Goal: Task Accomplishment & Management: Manage account settings

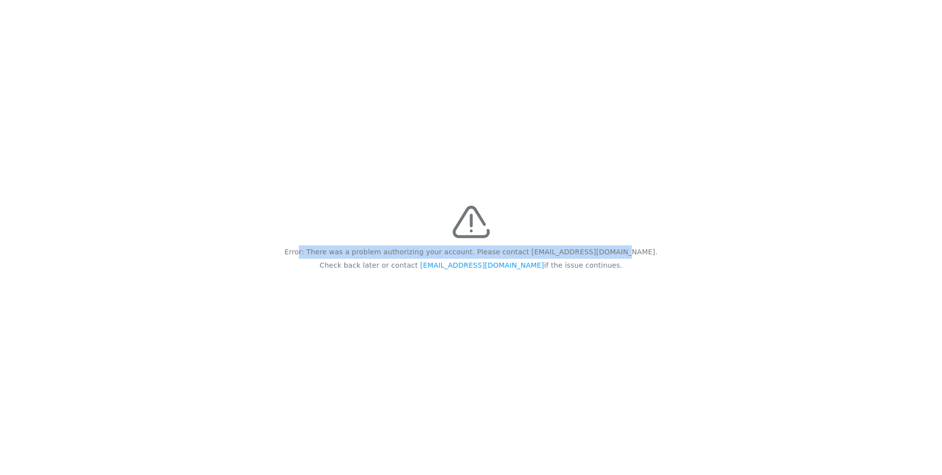
drag, startPoint x: 344, startPoint y: 254, endPoint x: 622, endPoint y: 252, distance: 278.7
click at [622, 252] on div "Error: There was a problem authorizing your account. Please contact [EMAIL_ADDR…" at bounding box center [471, 237] width 942 height 475
drag, startPoint x: 622, startPoint y: 252, endPoint x: 622, endPoint y: 276, distance: 24.3
click at [622, 276] on div "Error: There was a problem authorizing your account. Please contact [EMAIL_ADDR…" at bounding box center [471, 237] width 942 height 475
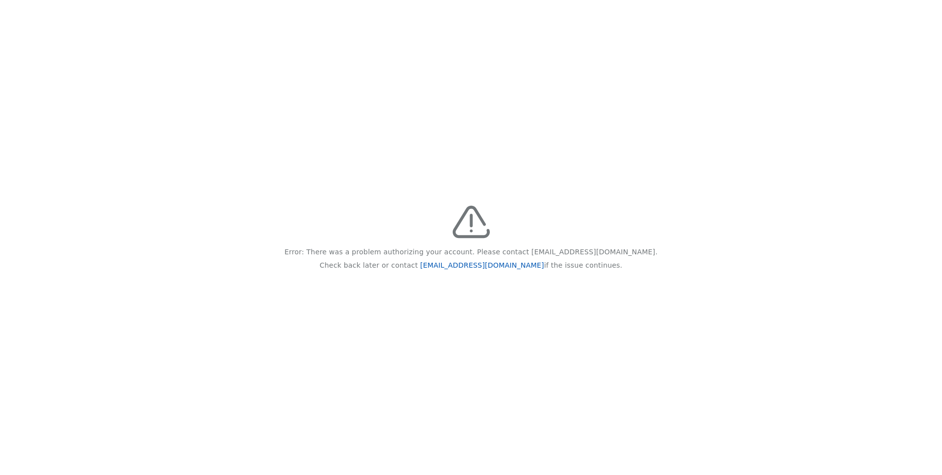
click at [445, 267] on link "[EMAIL_ADDRESS][DOMAIN_NAME]" at bounding box center [482, 265] width 124 height 8
drag, startPoint x: 326, startPoint y: 250, endPoint x: 589, endPoint y: 264, distance: 264.2
click at [589, 264] on div "Error: There was a problem authorizing your account. Please contact feedback@re…" at bounding box center [471, 237] width 942 height 475
copy div "Error: There was a problem authorizing your account. Please contact feedback@re…"
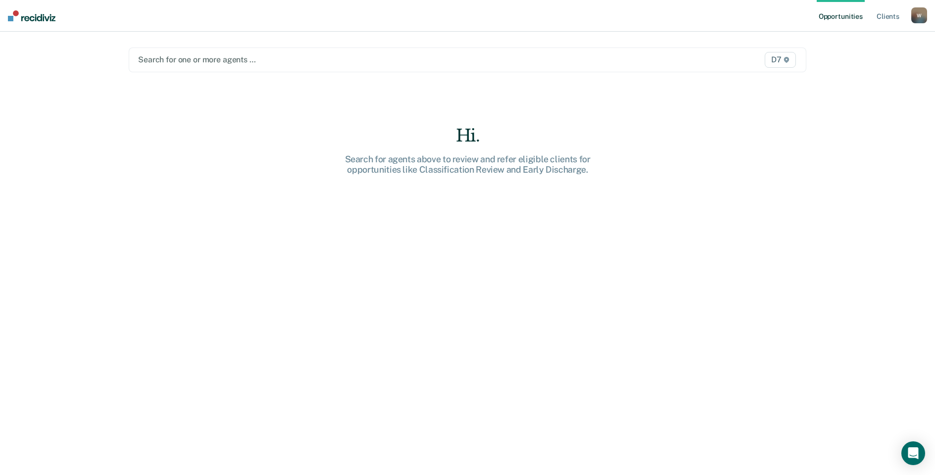
click at [272, 54] on div at bounding box center [368, 59] width 460 height 11
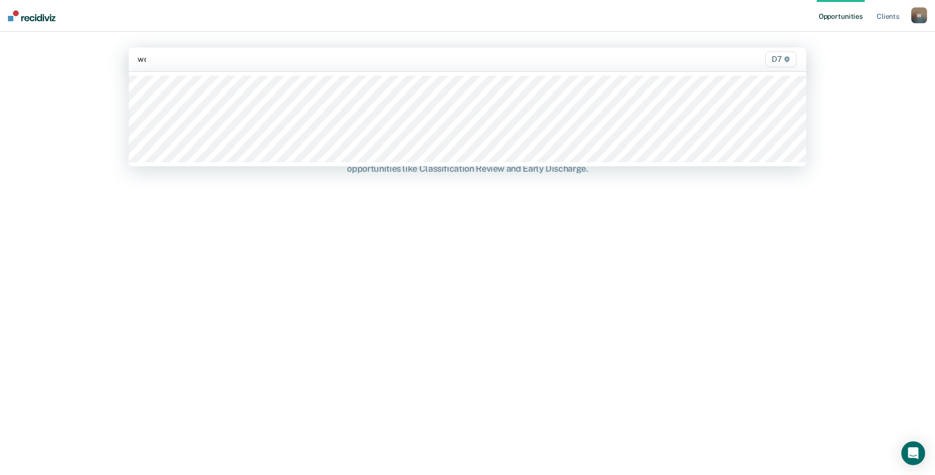
type input "wood"
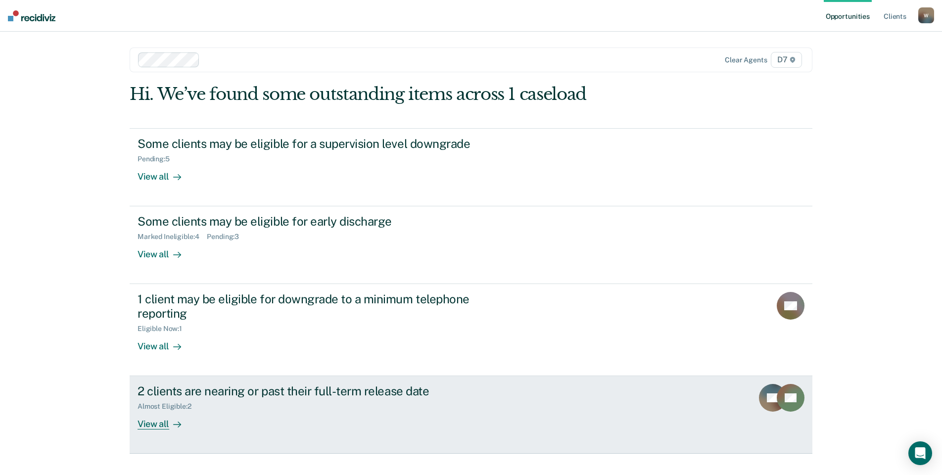
click at [157, 425] on div "View all" at bounding box center [165, 420] width 55 height 19
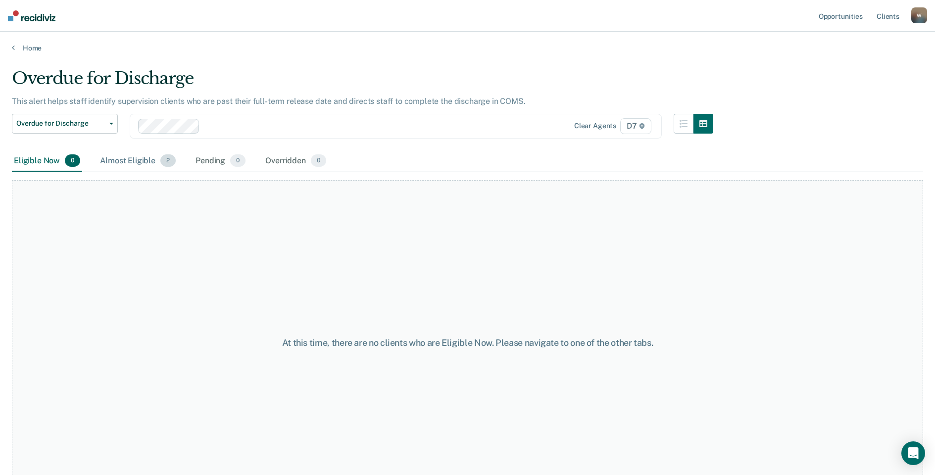
click at [136, 159] on div "Almost Eligible 2" at bounding box center [138, 161] width 80 height 22
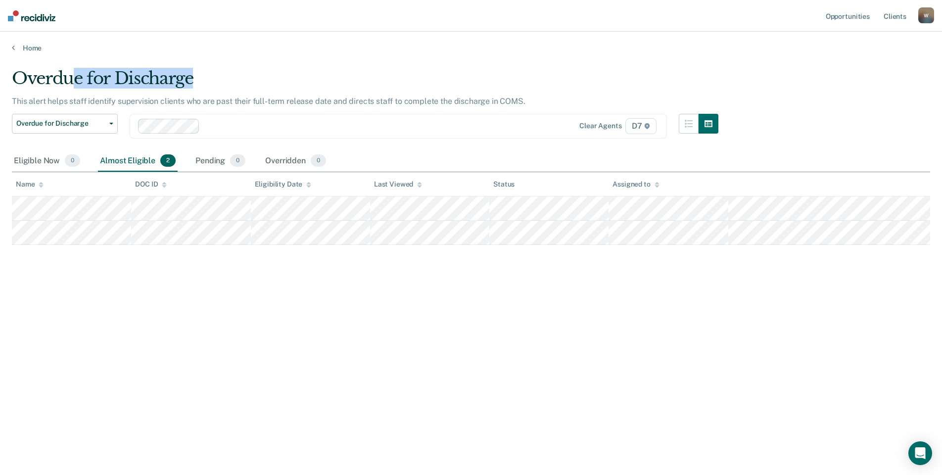
drag, startPoint x: 70, startPoint y: 80, endPoint x: 288, endPoint y: 78, distance: 217.8
click at [288, 78] on div "Overdue for Discharge" at bounding box center [365, 82] width 707 height 28
click at [26, 46] on link "Home" at bounding box center [471, 48] width 919 height 9
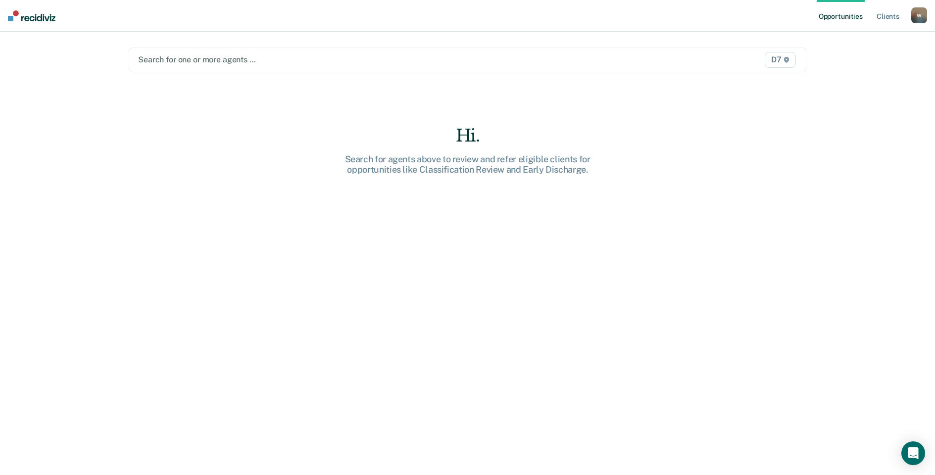
click at [786, 56] on span "D7" at bounding box center [780, 60] width 31 height 16
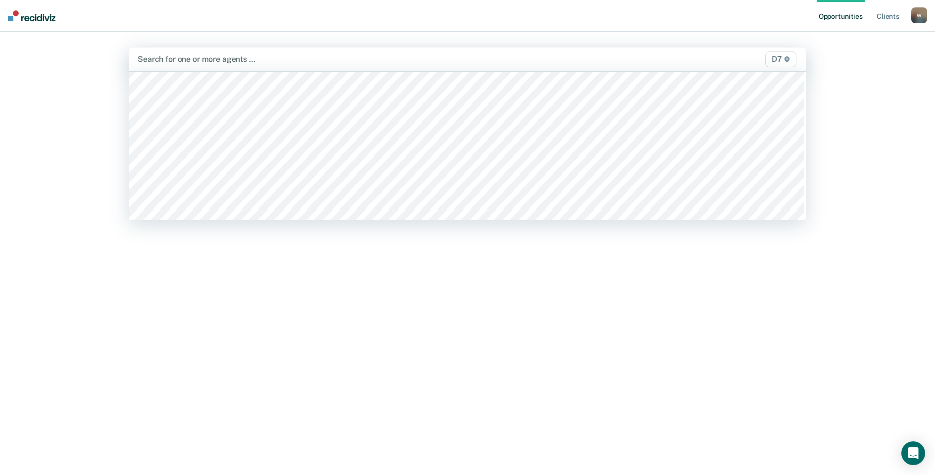
scroll to position [148, 0]
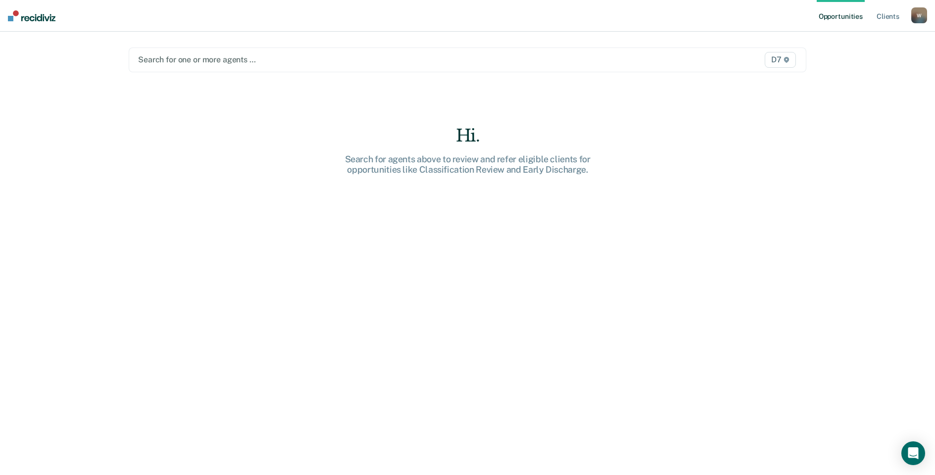
click at [861, 173] on div "Opportunities Client s WyboP@michigan.gov W Profile How it works Log Out Search…" at bounding box center [467, 237] width 935 height 475
click at [153, 55] on div at bounding box center [368, 59] width 460 height 11
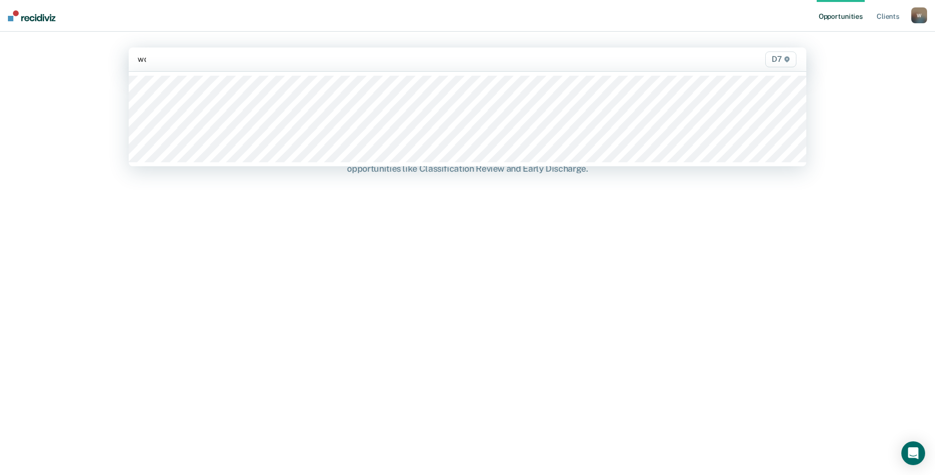
type input "wood"
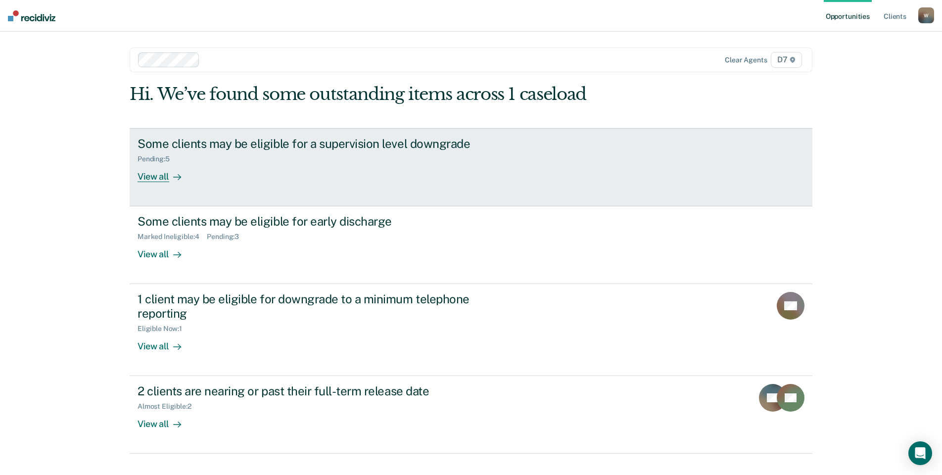
click at [185, 172] on div "View all" at bounding box center [165, 172] width 55 height 19
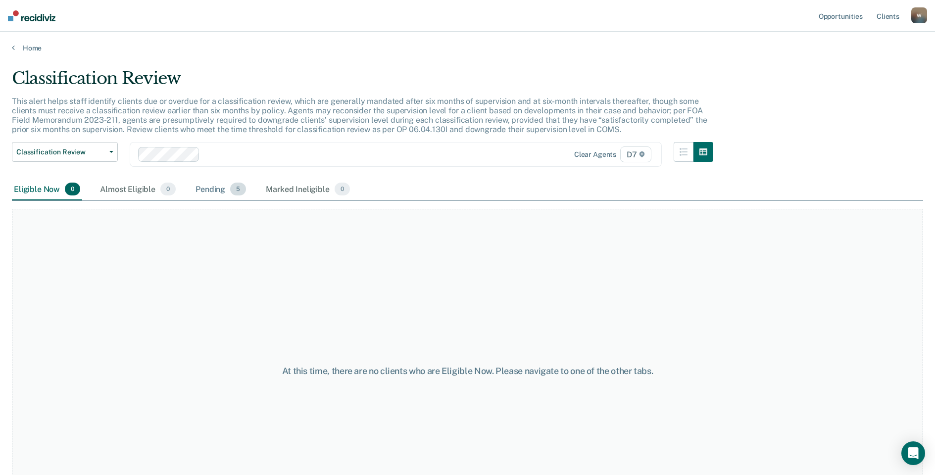
click at [210, 188] on div "Pending 5" at bounding box center [221, 190] width 54 height 22
